Goal: Task Accomplishment & Management: Complete application form

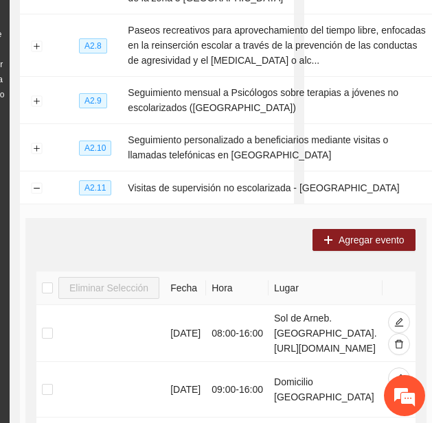
scroll to position [274, 130]
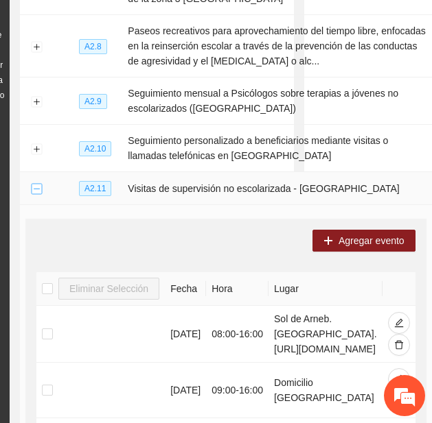
drag, startPoint x: 25, startPoint y: 161, endPoint x: 37, endPoint y: 160, distance: 11.7
click at [37, 172] on td at bounding box center [36, 188] width 33 height 33
click at [37, 184] on button "Collapse row" at bounding box center [36, 189] width 11 height 11
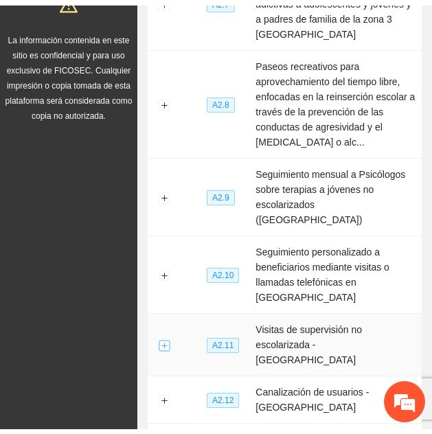
scroll to position [274, 0]
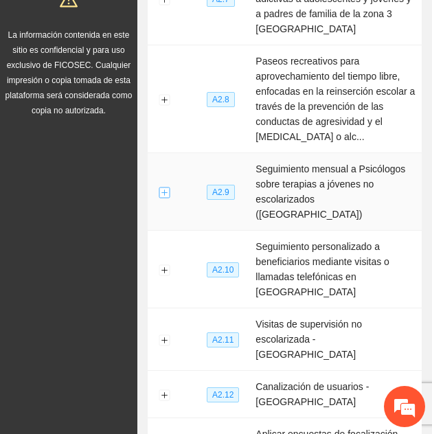
click at [166, 187] on button "Expand row" at bounding box center [164, 192] width 11 height 11
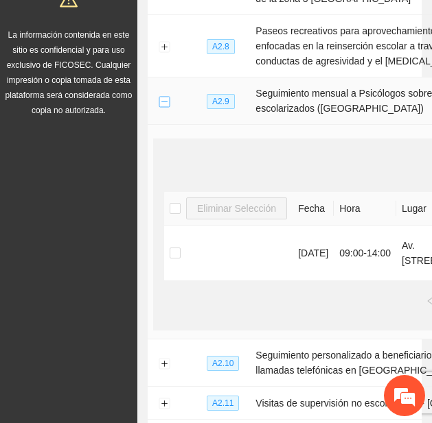
click at [163, 107] on button "Collapse row" at bounding box center [164, 101] width 11 height 11
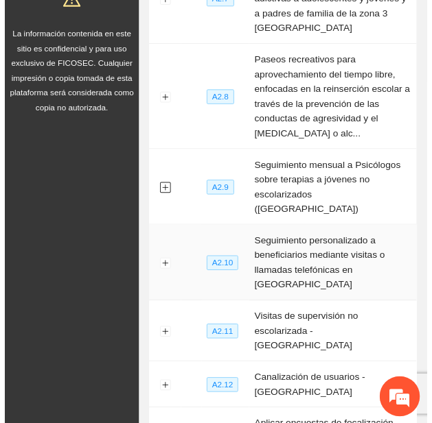
scroll to position [528, 0]
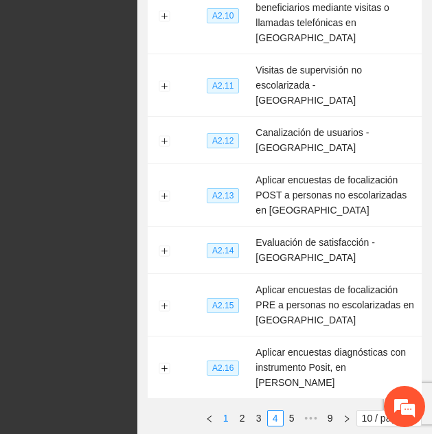
click at [221, 410] on link "1" at bounding box center [225, 417] width 15 height 15
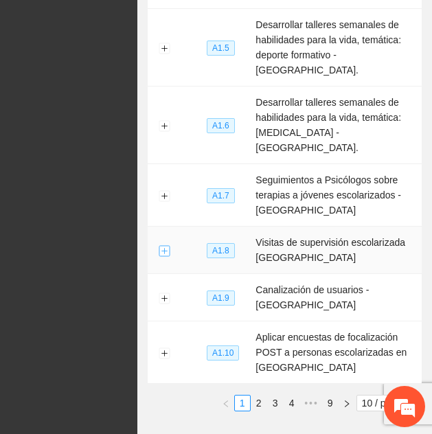
click at [161, 245] on button "Expand row" at bounding box center [164, 250] width 11 height 11
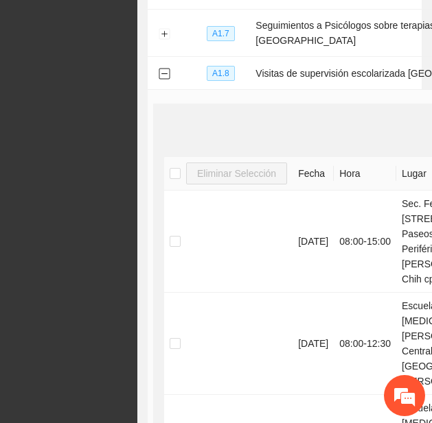
scroll to position [531, 0]
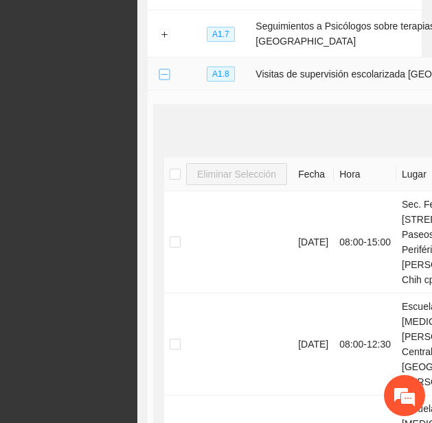
click at [162, 80] on button "Collapse row" at bounding box center [164, 74] width 11 height 11
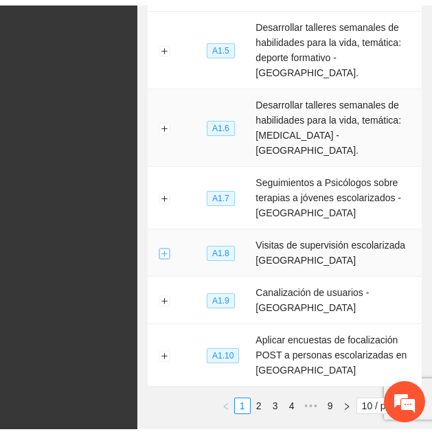
scroll to position [528, 0]
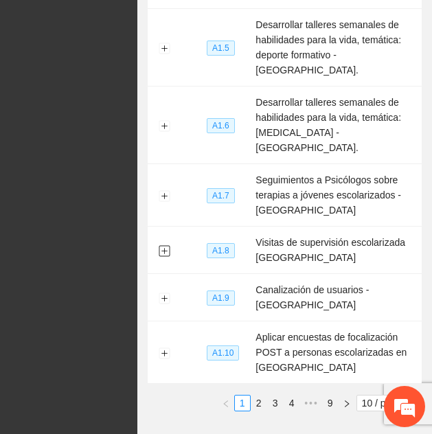
click at [159, 245] on button "Expand row" at bounding box center [164, 250] width 11 height 11
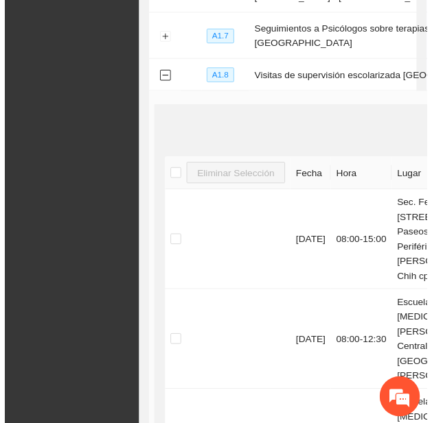
scroll to position [531, 0]
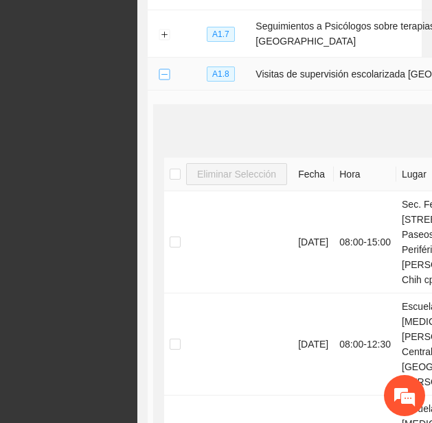
click at [163, 80] on button "Collapse row" at bounding box center [164, 74] width 11 height 11
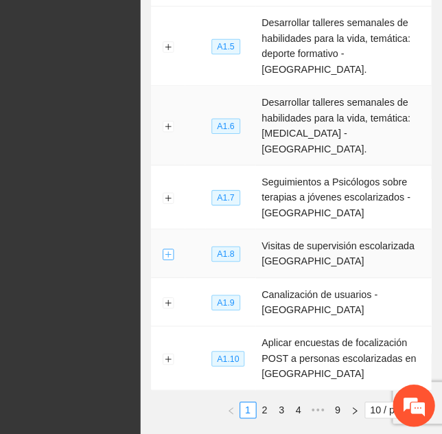
scroll to position [528, 0]
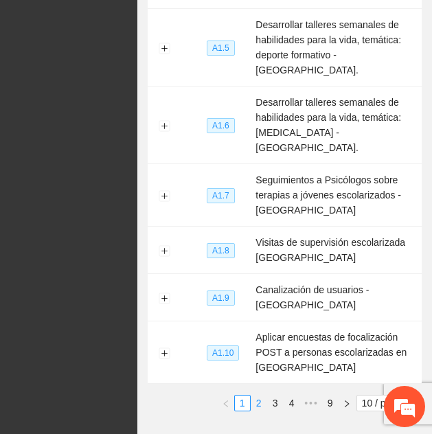
click at [256, 395] on link "2" at bounding box center [258, 402] width 15 height 15
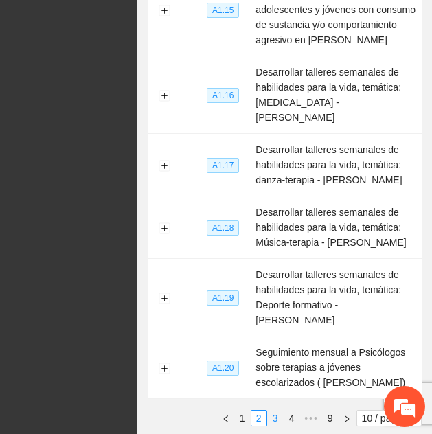
click at [270, 410] on link "3" at bounding box center [275, 417] width 15 height 15
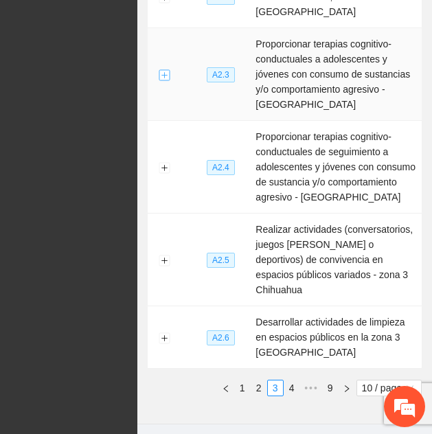
click at [167, 69] on button "Expand row" at bounding box center [164, 74] width 11 height 11
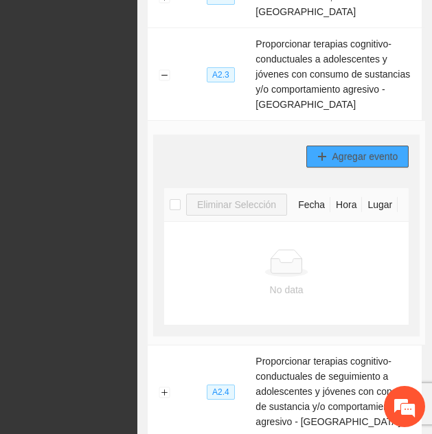
click at [351, 149] on span "Agregar evento" at bounding box center [365, 156] width 66 height 15
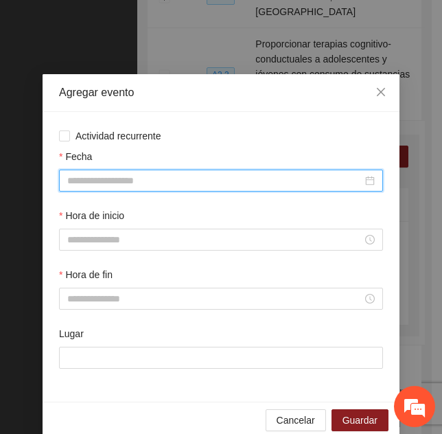
click at [105, 176] on input "Fecha" at bounding box center [214, 180] width 295 height 15
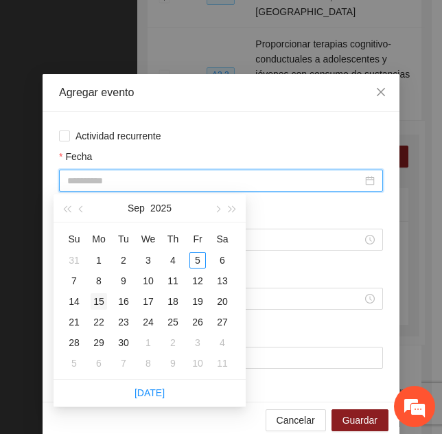
type input "**********"
click at [98, 297] on div "15" at bounding box center [99, 301] width 16 height 16
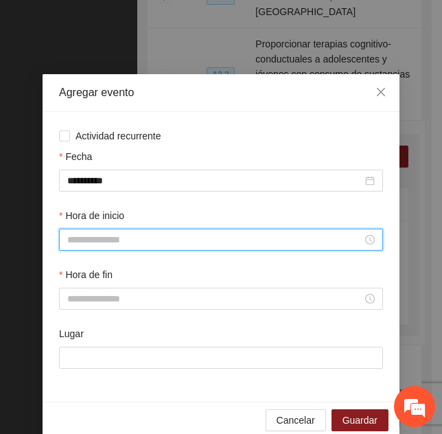
click at [102, 237] on input "Hora de inicio" at bounding box center [214, 239] width 295 height 15
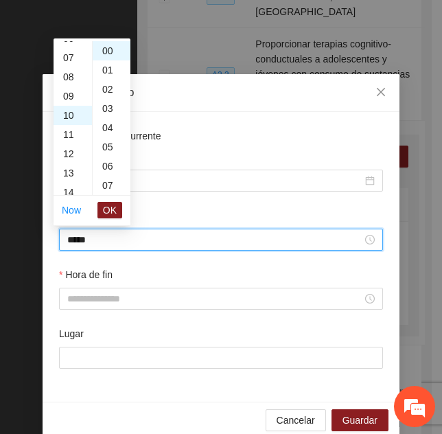
scroll to position [192, 0]
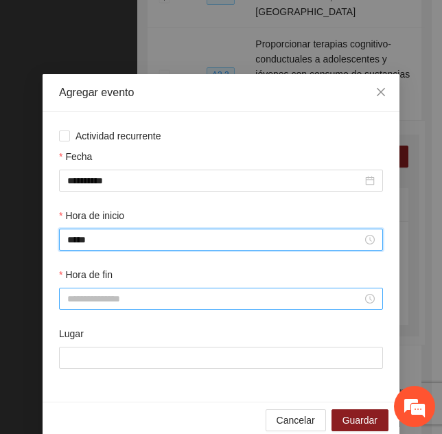
type input "*****"
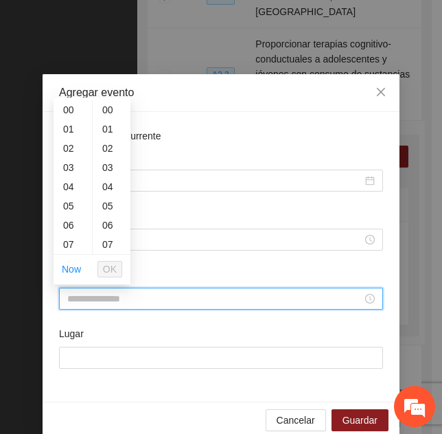
click at [75, 302] on input "Hora de fin" at bounding box center [214, 298] width 295 height 15
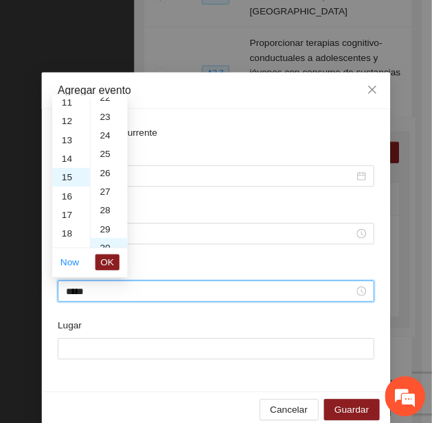
scroll to position [577, 0]
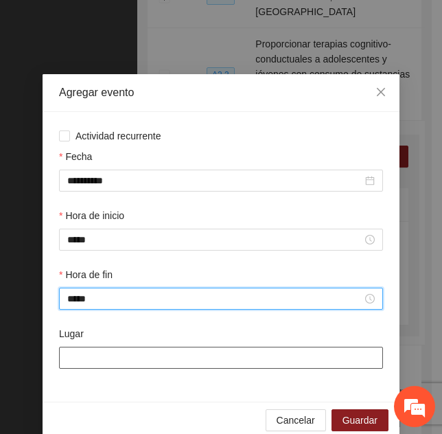
type input "*****"
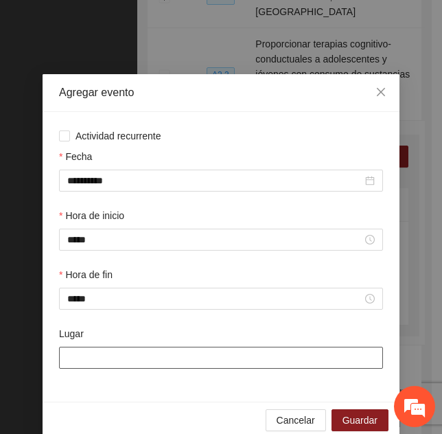
click at [82, 356] on input "Lugar" at bounding box center [221, 358] width 324 height 22
click at [135, 359] on input "Lugar" at bounding box center [221, 358] width 324 height 22
click at [60, 362] on input "**********" at bounding box center [221, 358] width 324 height 22
click at [60, 355] on input "**********" at bounding box center [221, 358] width 324 height 22
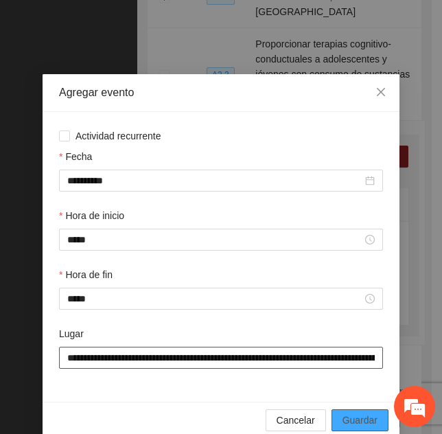
type input "**********"
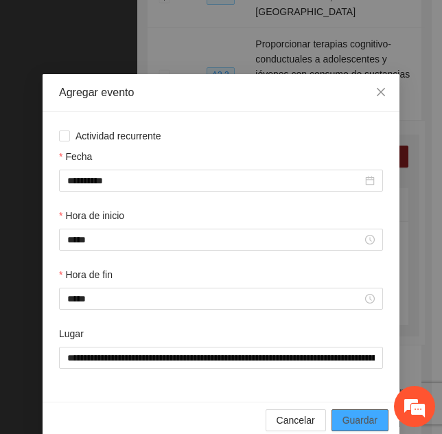
click at [358, 423] on span "Guardar" at bounding box center [359, 419] width 35 height 15
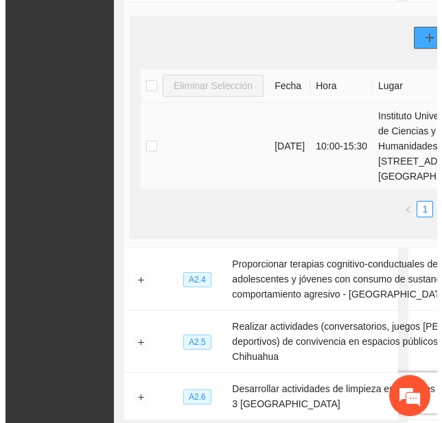
scroll to position [528, 21]
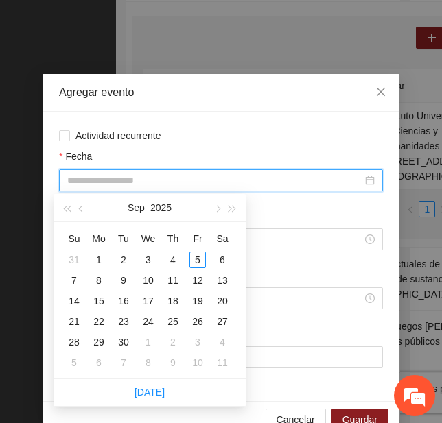
click at [135, 179] on input "Fecha" at bounding box center [214, 180] width 295 height 15
type input "**********"
click at [196, 299] on div "19" at bounding box center [197, 301] width 16 height 16
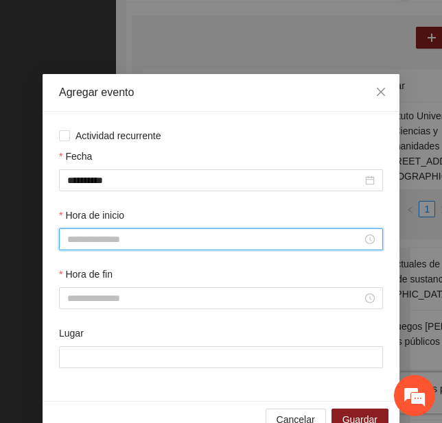
click at [116, 239] on input "Hora de inicio" at bounding box center [214, 239] width 295 height 15
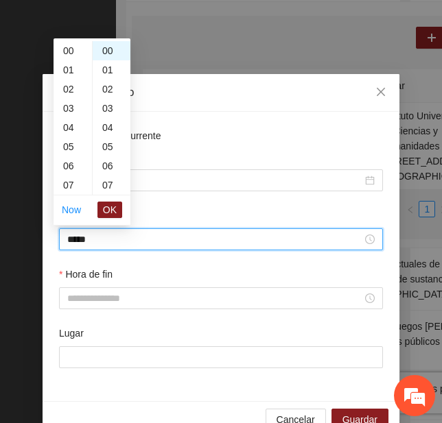
scroll to position [192, 0]
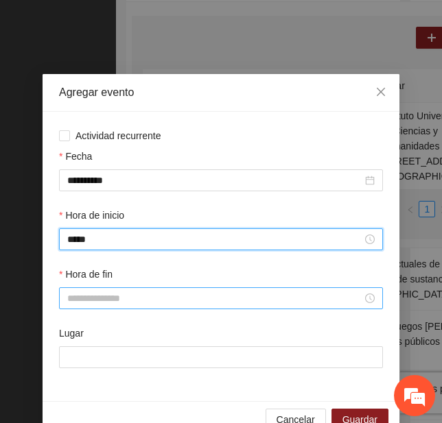
type input "*****"
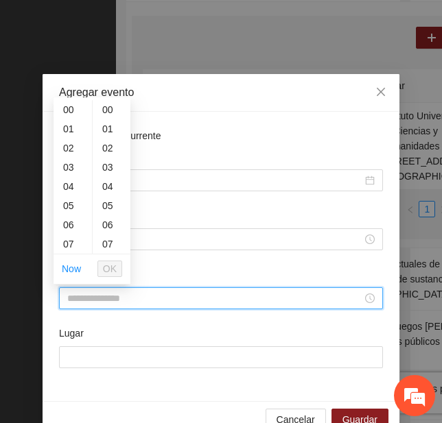
click at [89, 295] on input "Hora de fin" at bounding box center [214, 298] width 295 height 15
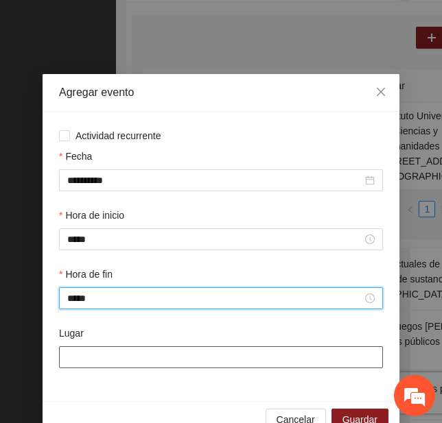
type input "*****"
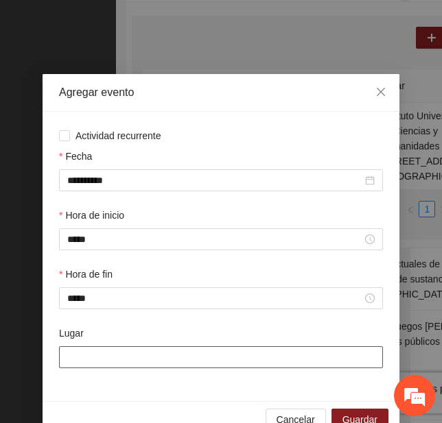
click at [95, 353] on input "Lugar" at bounding box center [221, 358] width 324 height 22
type input "**********"
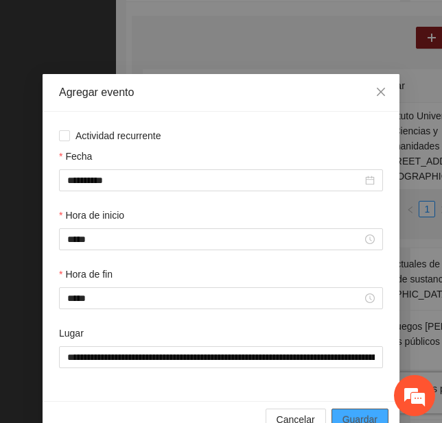
click at [347, 414] on span "Guardar" at bounding box center [359, 419] width 35 height 15
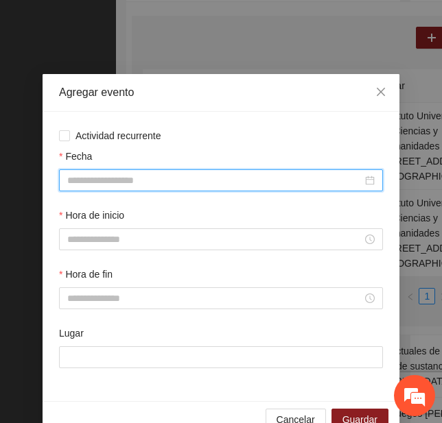
click at [92, 179] on input "Fecha" at bounding box center [214, 180] width 295 height 15
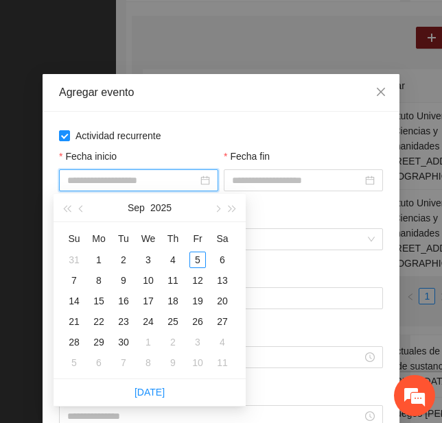
click at [86, 179] on input "Fecha inicio" at bounding box center [132, 180] width 130 height 15
type input "**********"
click at [98, 322] on div "22" at bounding box center [99, 322] width 16 height 16
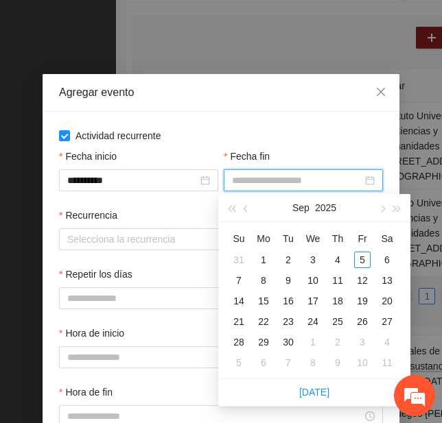
click at [232, 183] on input "Fecha fin" at bounding box center [297, 180] width 130 height 15
click at [288, 330] on td "23" at bounding box center [288, 322] width 25 height 21
click at [295, 186] on input "**********" at bounding box center [297, 180] width 130 height 15
type input "**********"
click at [284, 340] on div "30" at bounding box center [288, 342] width 16 height 16
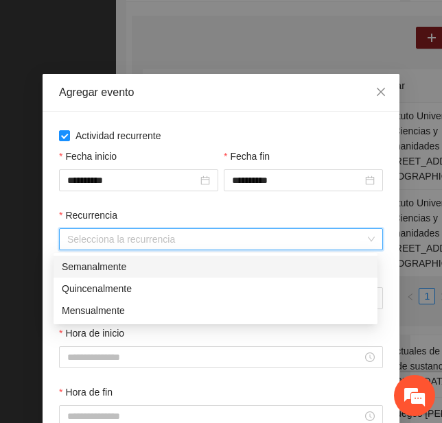
click at [119, 242] on input "Recurrencia" at bounding box center [216, 239] width 298 height 21
click at [116, 269] on div "Semanalmente" at bounding box center [215, 266] width 307 height 15
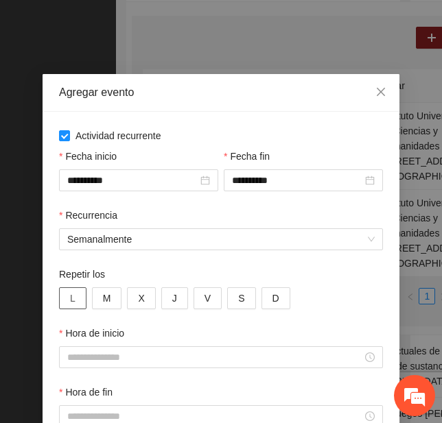
click at [70, 294] on span "L" at bounding box center [72, 298] width 5 height 15
click at [95, 297] on button "M" at bounding box center [107, 299] width 30 height 22
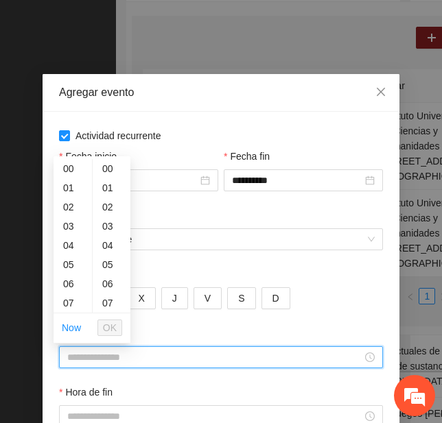
click at [116, 359] on input "Hora de inicio" at bounding box center [214, 357] width 295 height 15
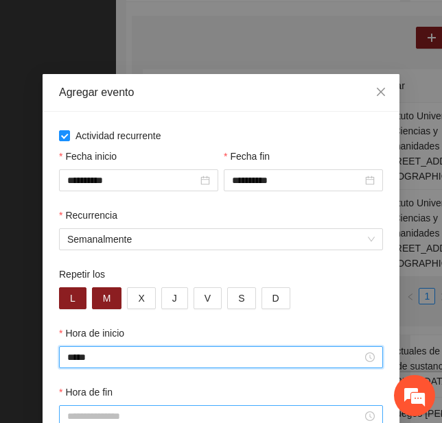
type input "*****"
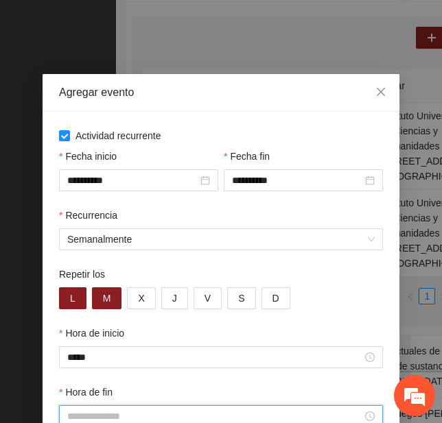
click at [102, 417] on input "Hora de fin" at bounding box center [214, 416] width 295 height 15
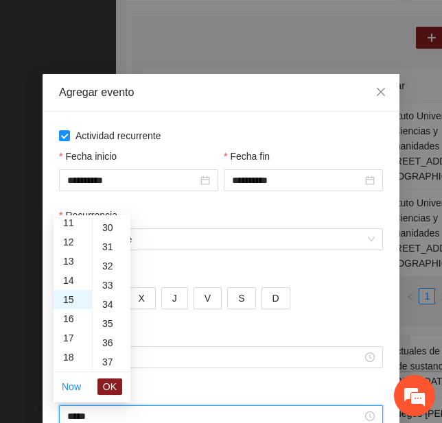
scroll to position [769, 0]
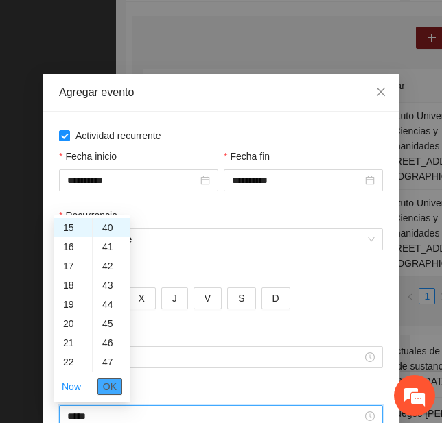
click at [112, 384] on span "OK" at bounding box center [110, 387] width 14 height 15
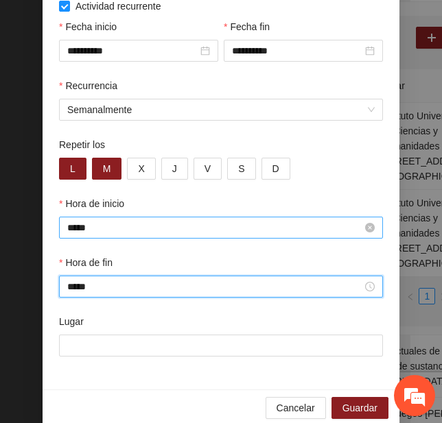
scroll to position [149, 0]
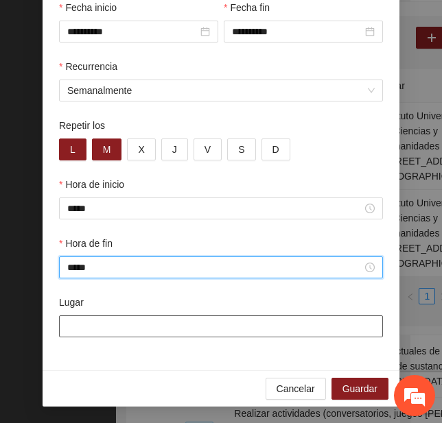
type input "*****"
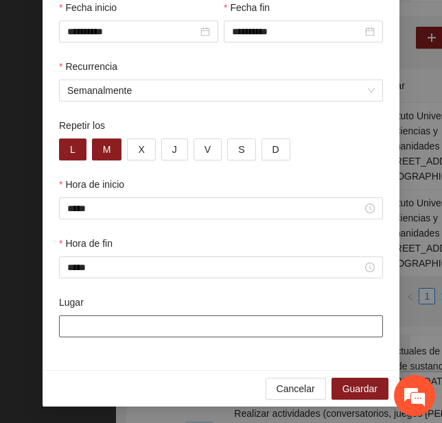
click at [187, 324] on input "Lugar" at bounding box center [221, 327] width 324 height 22
type input "**********"
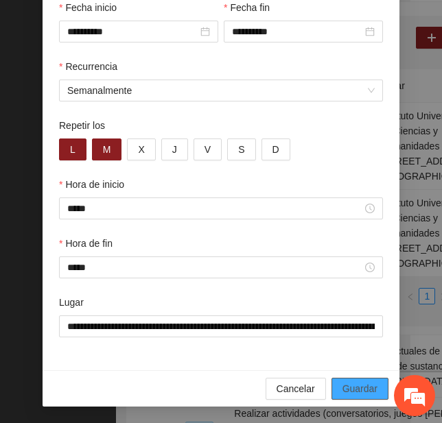
click at [347, 391] on span "Guardar" at bounding box center [359, 389] width 35 height 15
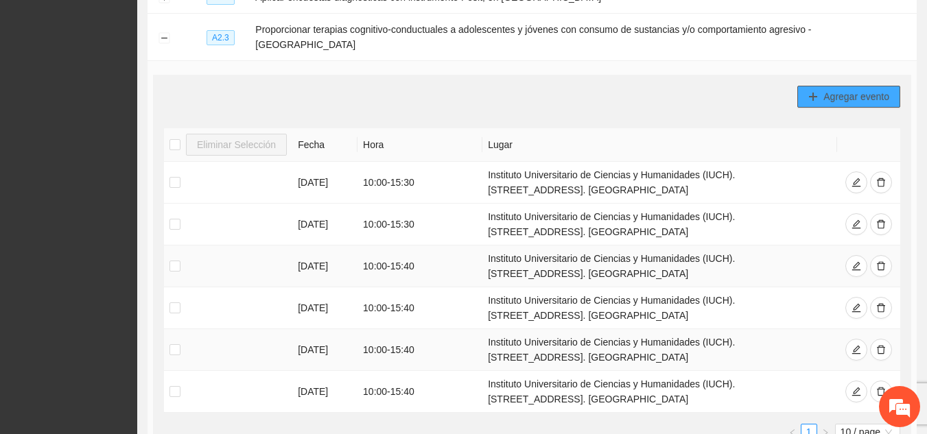
scroll to position [395, 0]
click at [164, 33] on button "Collapse row" at bounding box center [164, 38] width 11 height 11
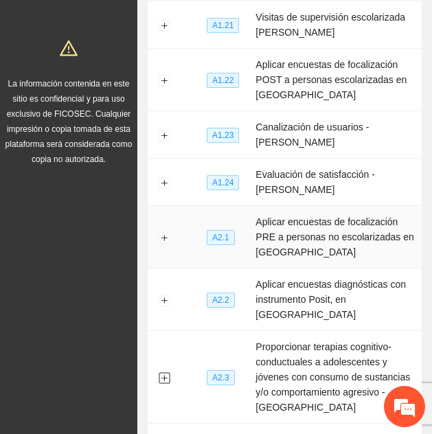
scroll to position [543, 0]
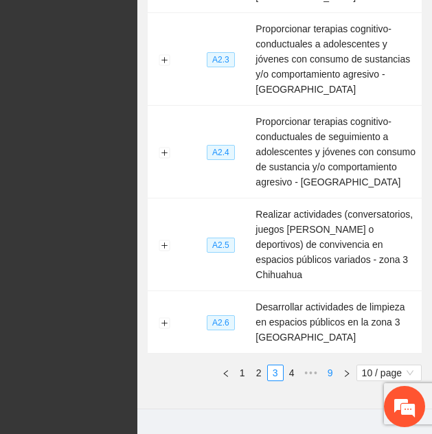
click at [328, 365] on link "9" at bounding box center [330, 372] width 15 height 15
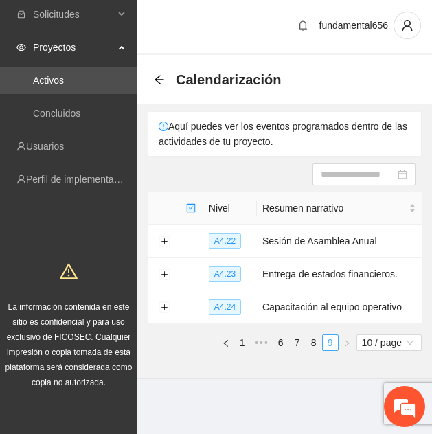
scroll to position [0, 0]
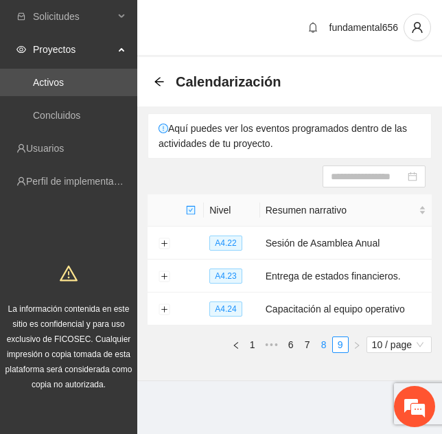
click at [327, 345] on link "8" at bounding box center [323, 344] width 15 height 15
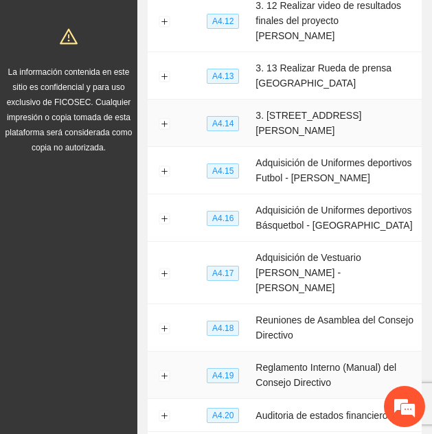
scroll to position [347, 0]
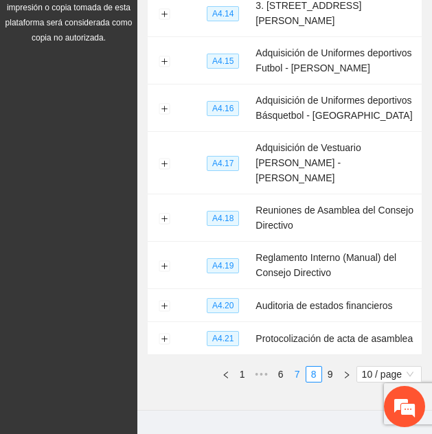
click at [297, 367] on link "7" at bounding box center [297, 374] width 15 height 15
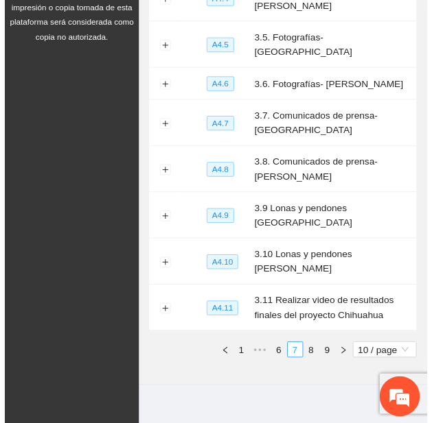
scroll to position [316, 0]
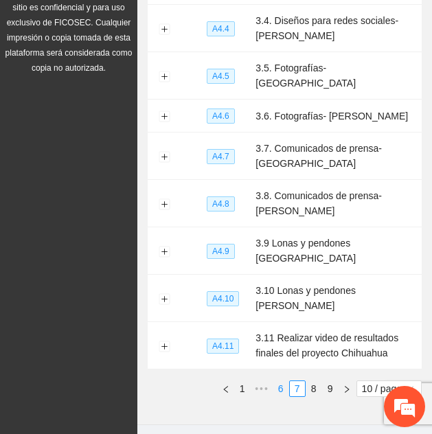
click at [284, 381] on link "6" at bounding box center [280, 388] width 15 height 15
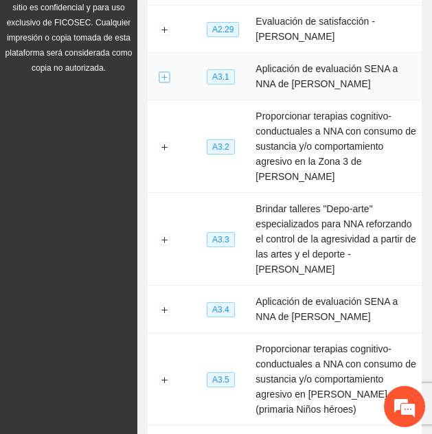
click at [163, 79] on button "Expand row" at bounding box center [164, 76] width 11 height 11
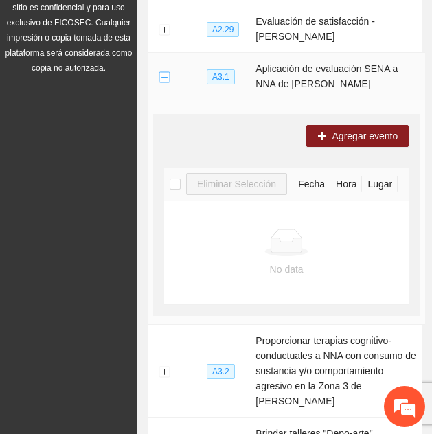
click at [163, 75] on button "Collapse row" at bounding box center [164, 76] width 11 height 11
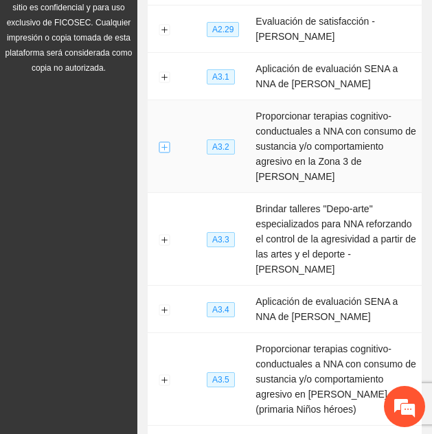
click at [162, 148] on button "Expand row" at bounding box center [164, 146] width 11 height 11
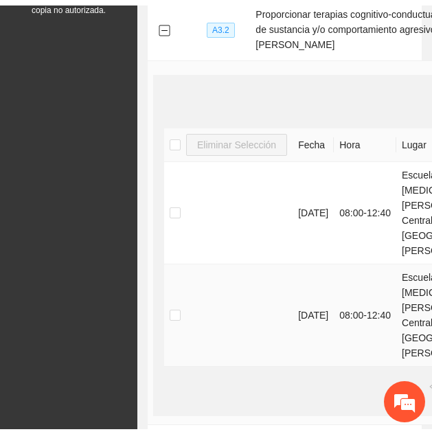
scroll to position [367, 0]
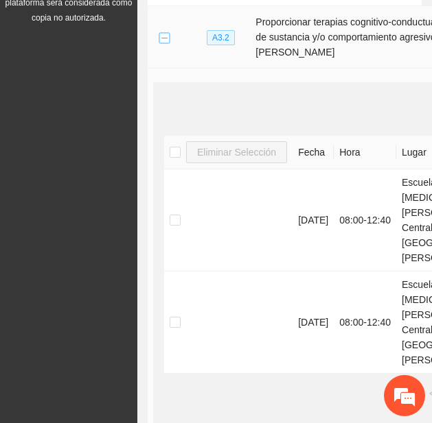
click at [166, 43] on button "Collapse row" at bounding box center [164, 37] width 11 height 11
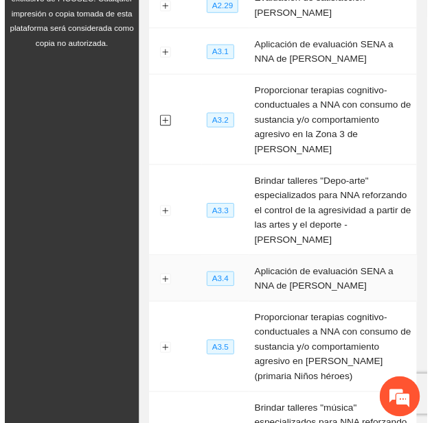
scroll to position [340, 0]
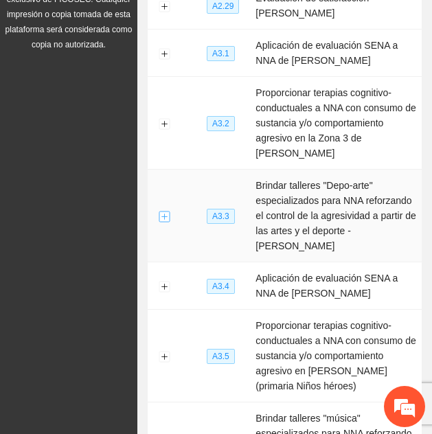
click at [163, 211] on button "Expand row" at bounding box center [164, 216] width 11 height 11
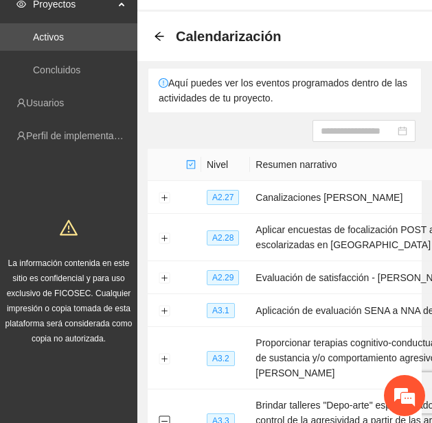
scroll to position [0, 0]
